Goal: Information Seeking & Learning: Learn about a topic

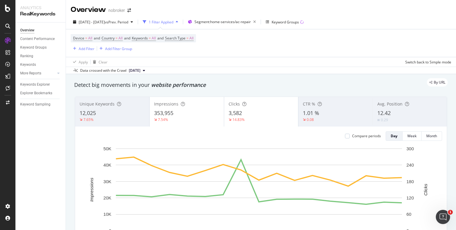
click at [255, 56] on div "Device = All and Country = All and Keywords = All and Search Type = All Add Fil…" at bounding box center [261, 43] width 380 height 28
click at [278, 3] on div "Overview nobroker" at bounding box center [261, 7] width 390 height 15
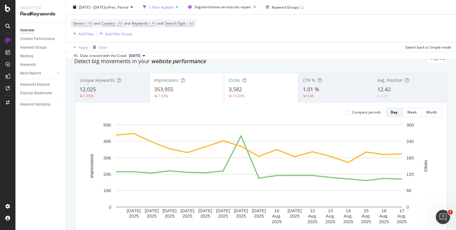
scroll to position [23, 0]
click at [238, 5] on span "Segment: home-services/ac-repair" at bounding box center [222, 6] width 56 height 5
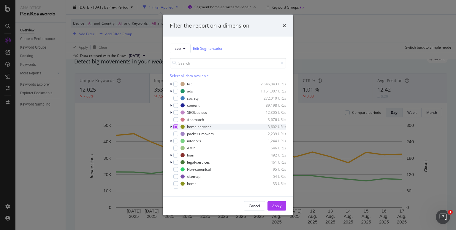
click at [176, 125] on icon "modal" at bounding box center [175, 126] width 3 height 3
click at [273, 203] on div "Apply" at bounding box center [276, 205] width 9 height 9
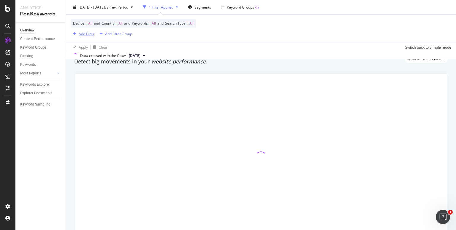
click at [84, 34] on div "Add Filter" at bounding box center [87, 33] width 16 height 5
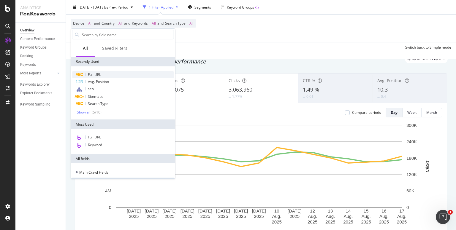
click at [98, 73] on span "Full URL" at bounding box center [94, 74] width 13 height 5
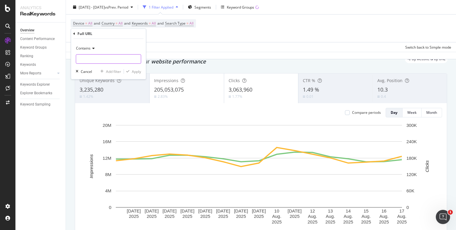
paste input "[URL][DOMAIN_NAME]"
click at [91, 59] on input "text" at bounding box center [108, 58] width 65 height 9
type input "[URL][DOMAIN_NAME]"
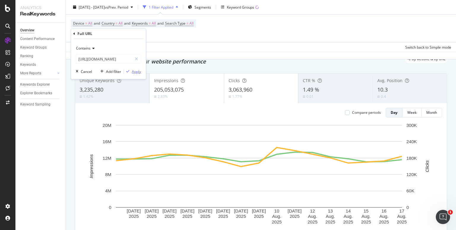
click at [140, 71] on div "Apply" at bounding box center [136, 71] width 9 height 5
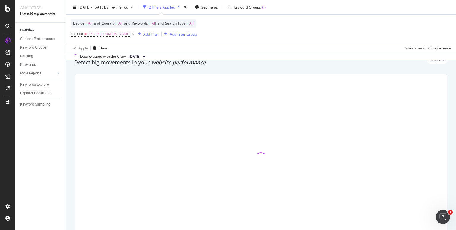
scroll to position [24, 0]
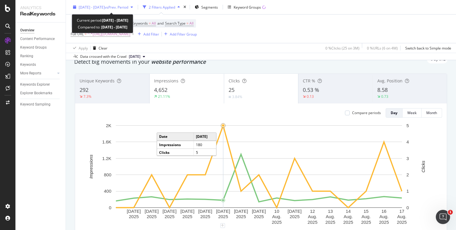
click at [105, 6] on span "[DATE] - [DATE]" at bounding box center [92, 6] width 26 height 5
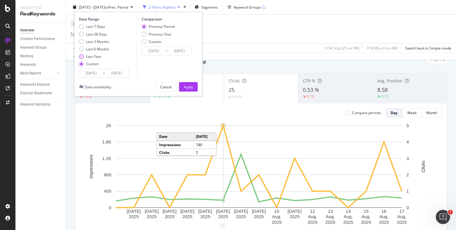
click at [81, 55] on div "Last Year" at bounding box center [81, 56] width 5 height 5
type input "[DATE]"
click at [191, 85] on div "Apply" at bounding box center [188, 86] width 9 height 5
